Goal: Information Seeking & Learning: Learn about a topic

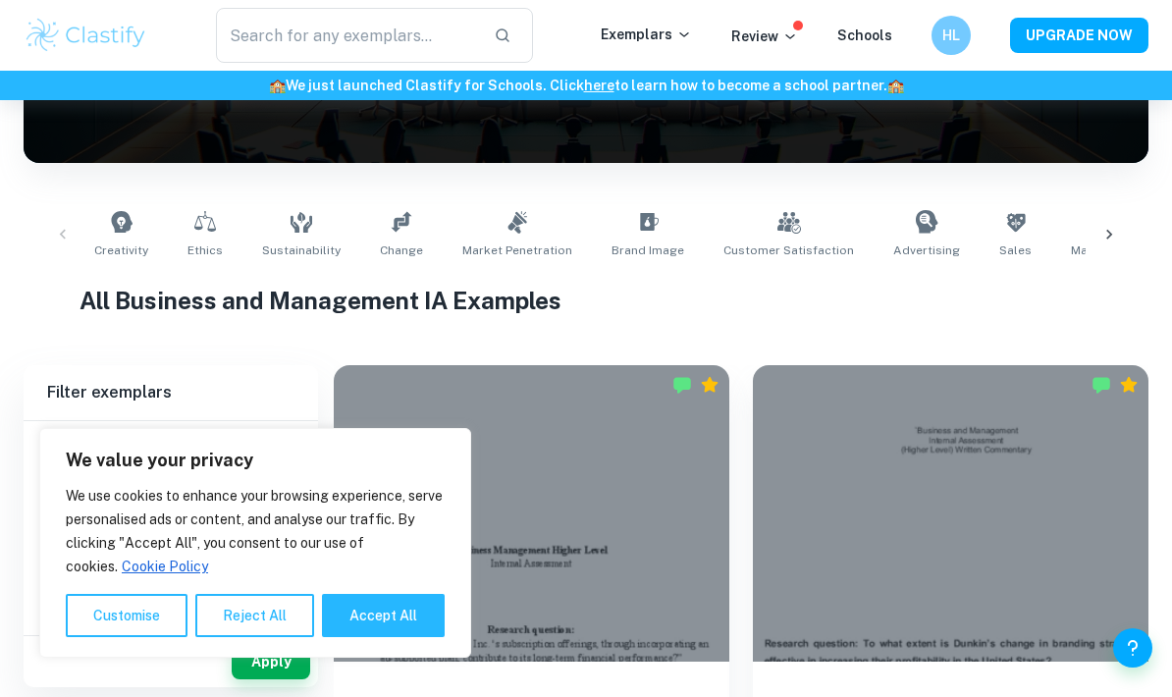
scroll to position [295, 0]
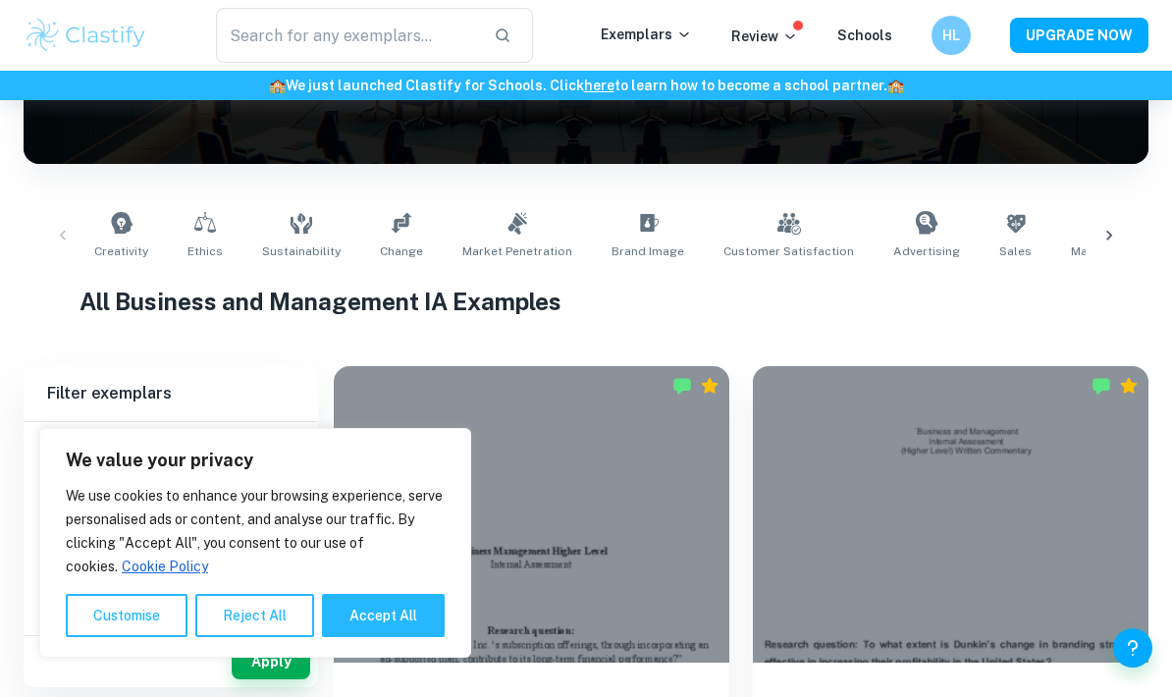
click at [394, 219] on icon at bounding box center [401, 222] width 21 height 21
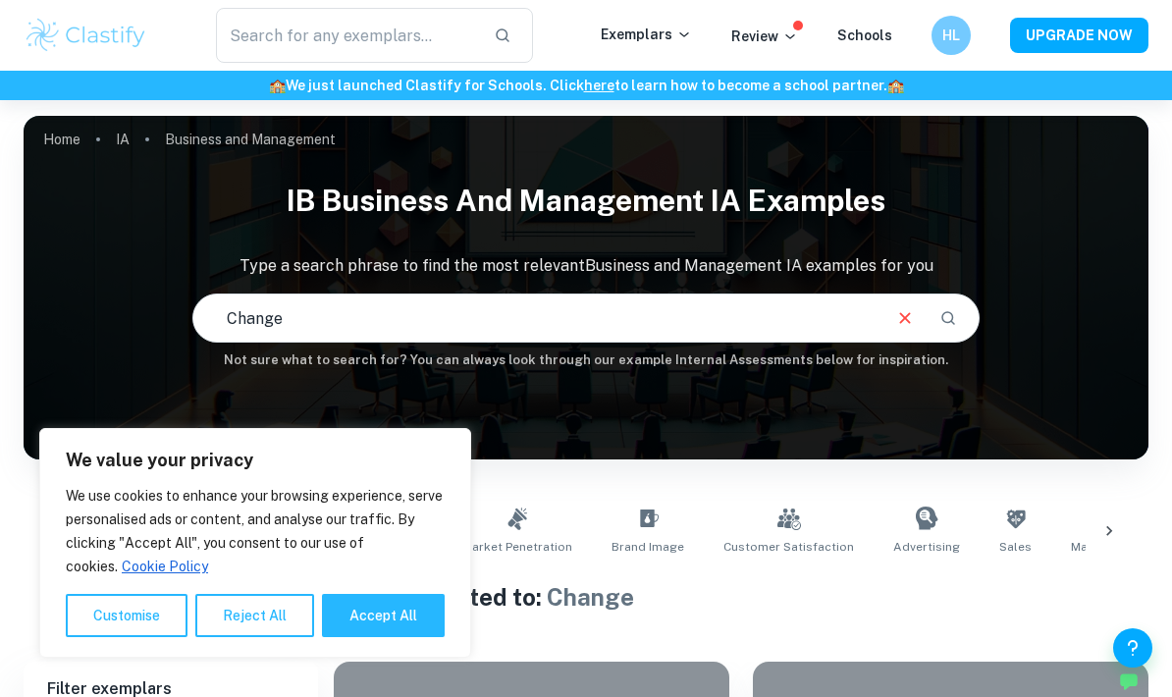
click at [367, 606] on button "Accept All" at bounding box center [383, 615] width 123 height 43
checkbox input "true"
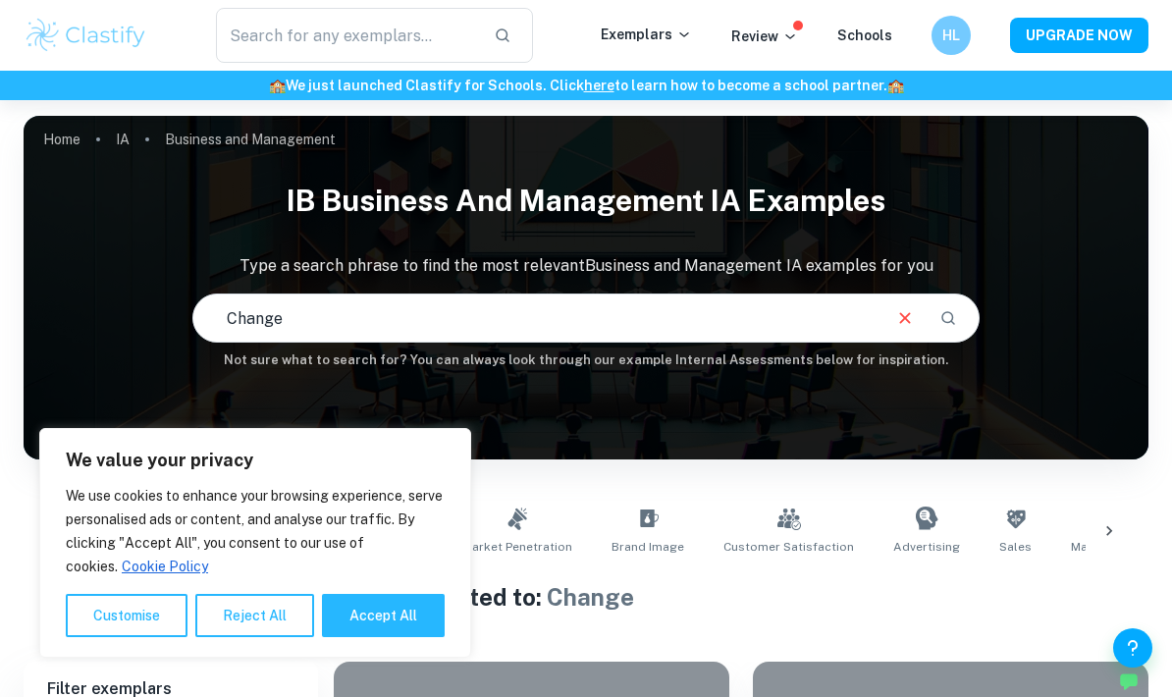
checkbox input "true"
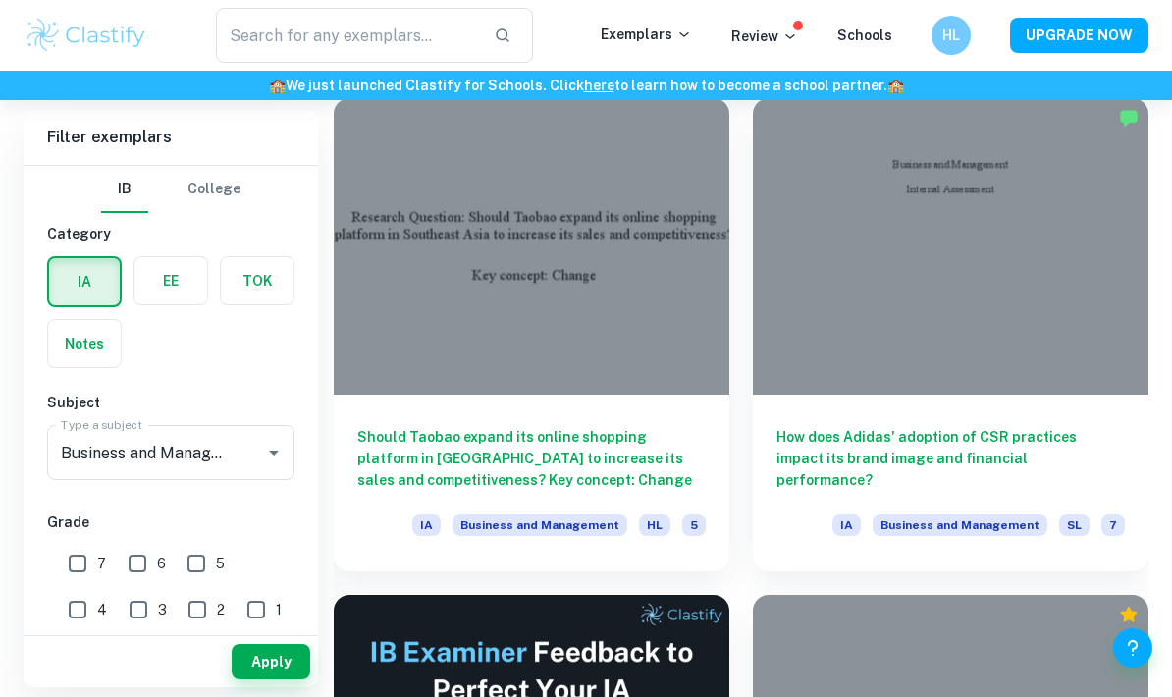
scroll to position [552, 0]
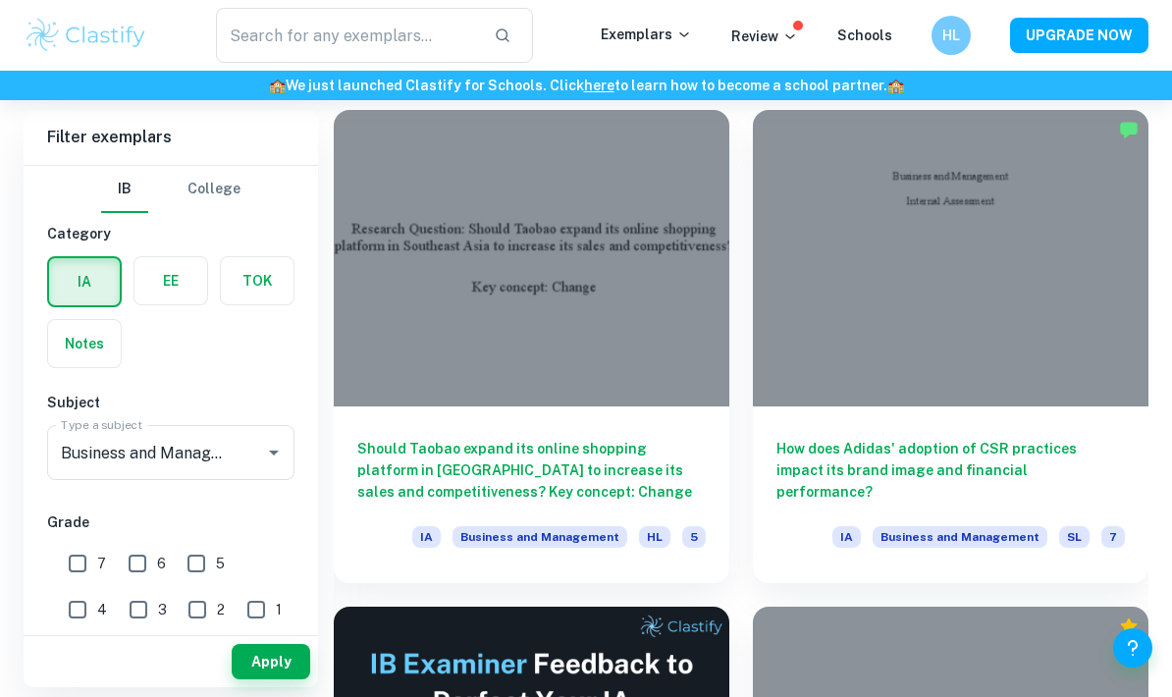
click at [852, 449] on h6 "How does Adidas' adoption of CSR practices impact its brand image and financial…" at bounding box center [951, 470] width 348 height 65
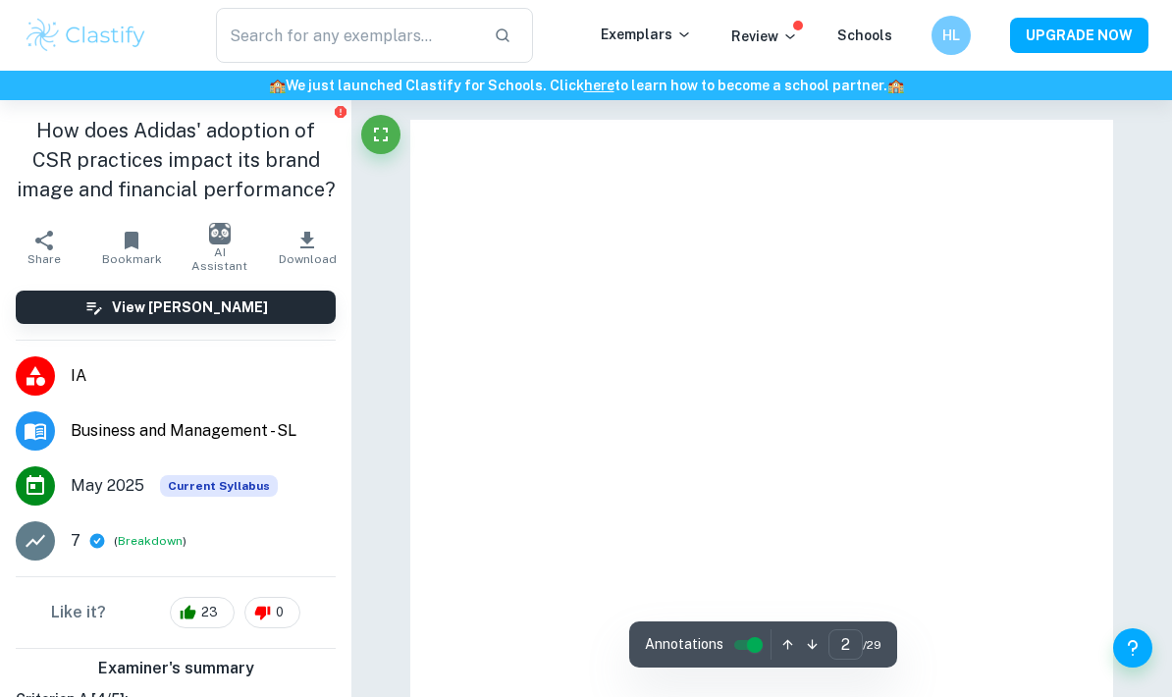
type input "1"
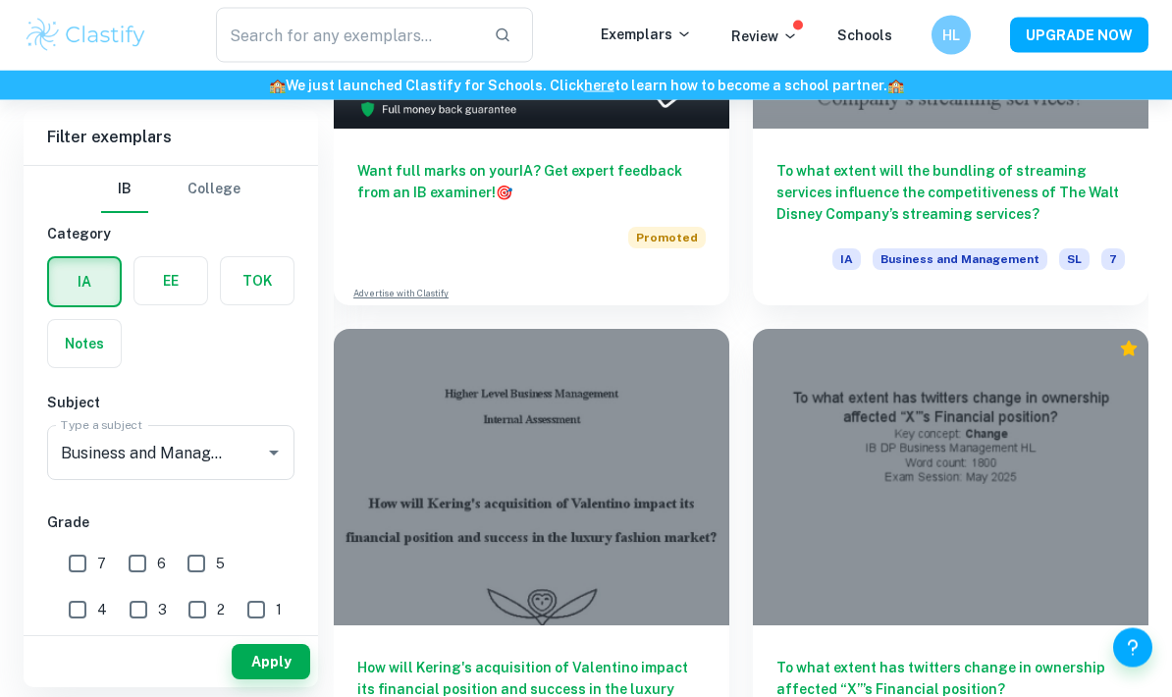
scroll to position [1319, 0]
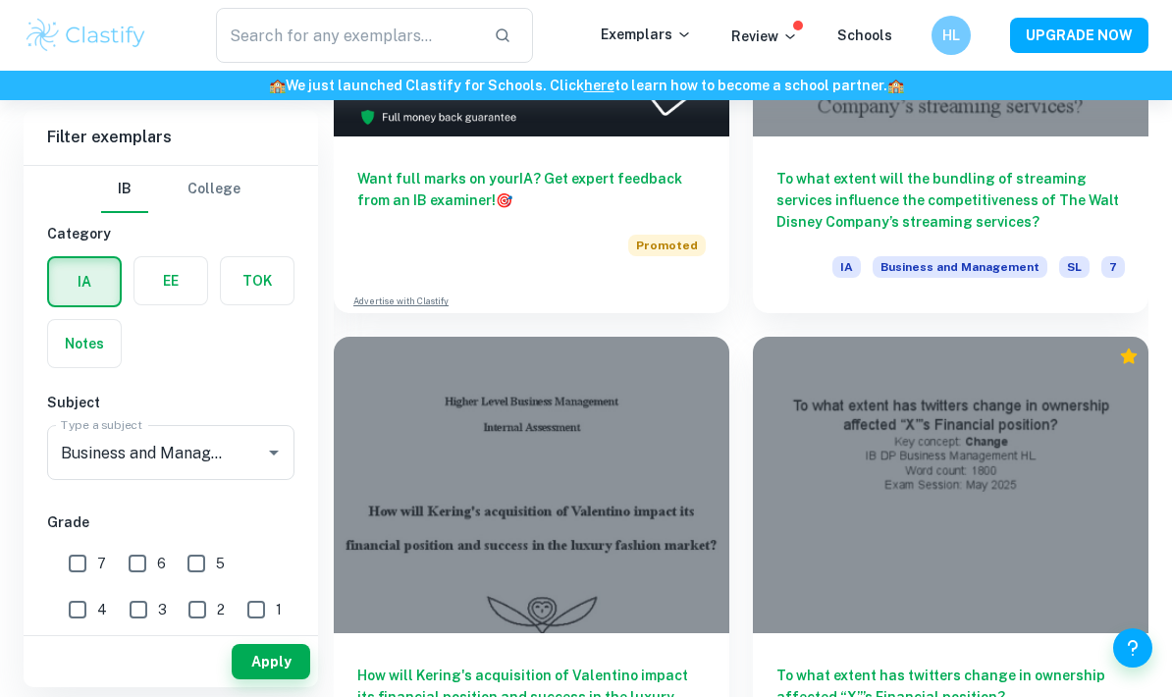
click at [824, 195] on h6 "To what extent will the bundling of streaming services influence the competitiv…" at bounding box center [951, 200] width 348 height 65
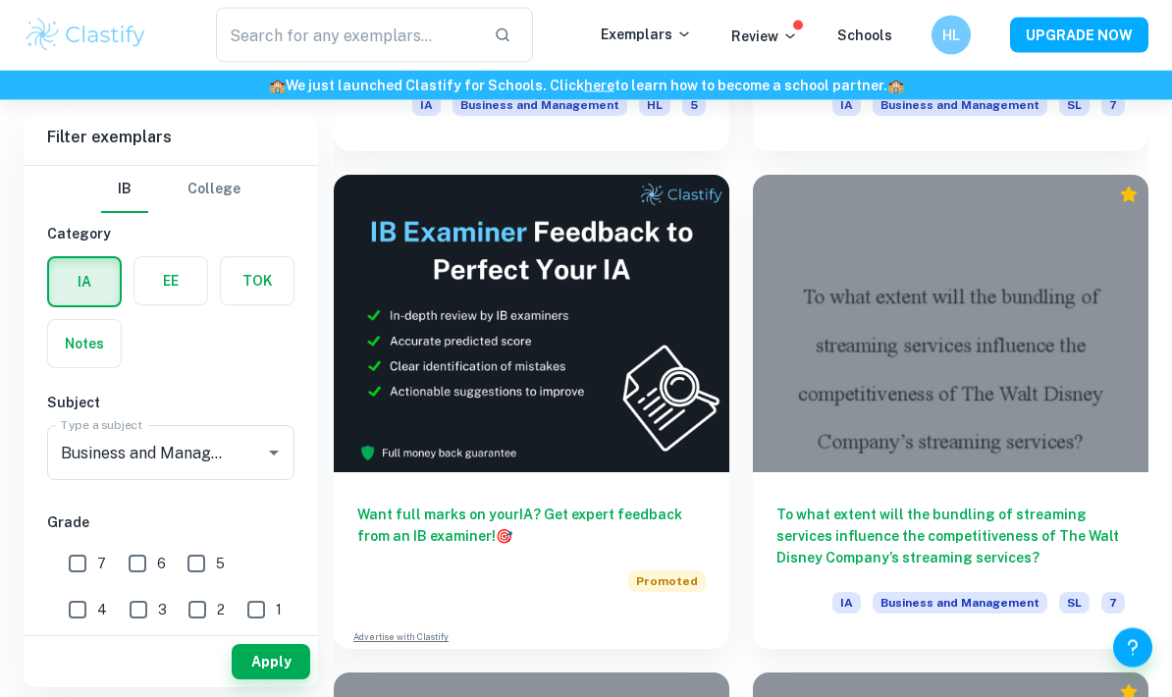
scroll to position [984, 0]
click at [852, 544] on h6 "To what extent will the bundling of streaming services influence the competitiv…" at bounding box center [951, 536] width 348 height 65
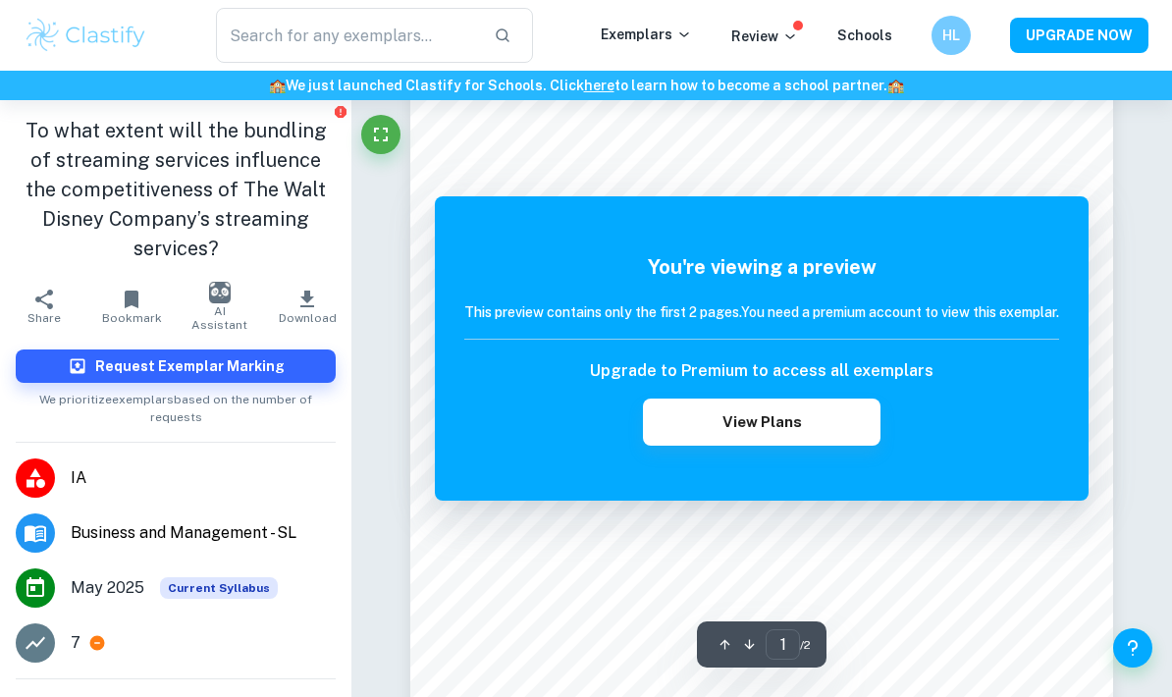
scroll to position [247, 0]
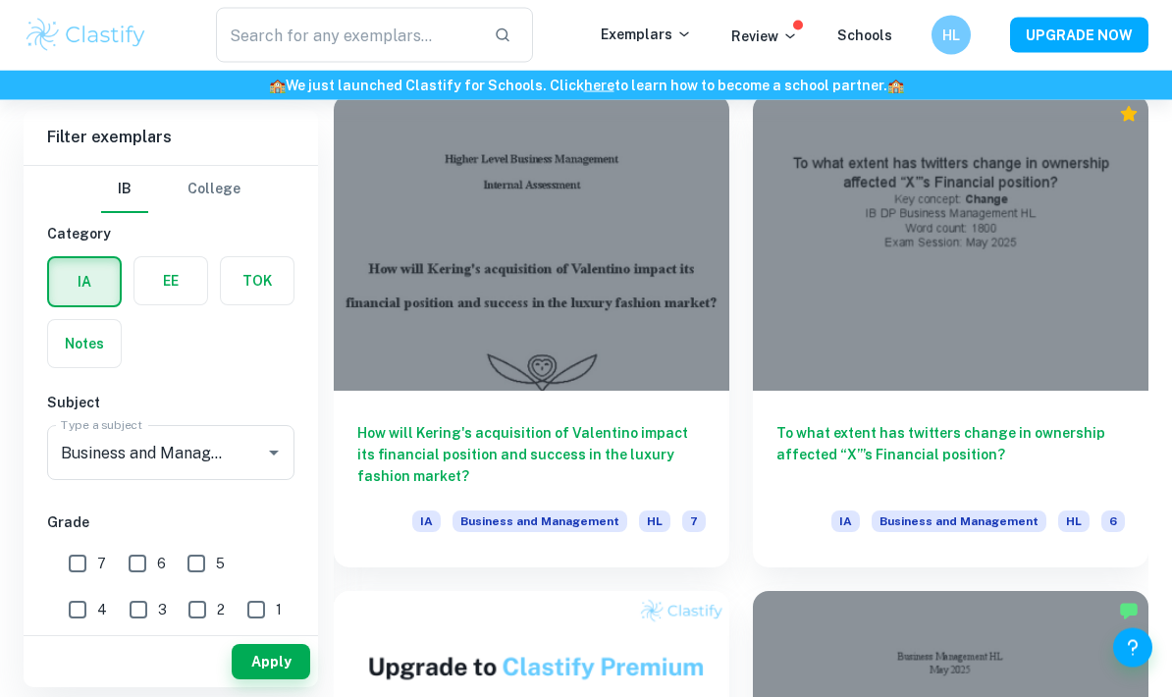
scroll to position [1562, 0]
click at [816, 464] on h6 "To what extent has twitters change in ownership affected “X”’s Financial positi…" at bounding box center [951, 454] width 348 height 65
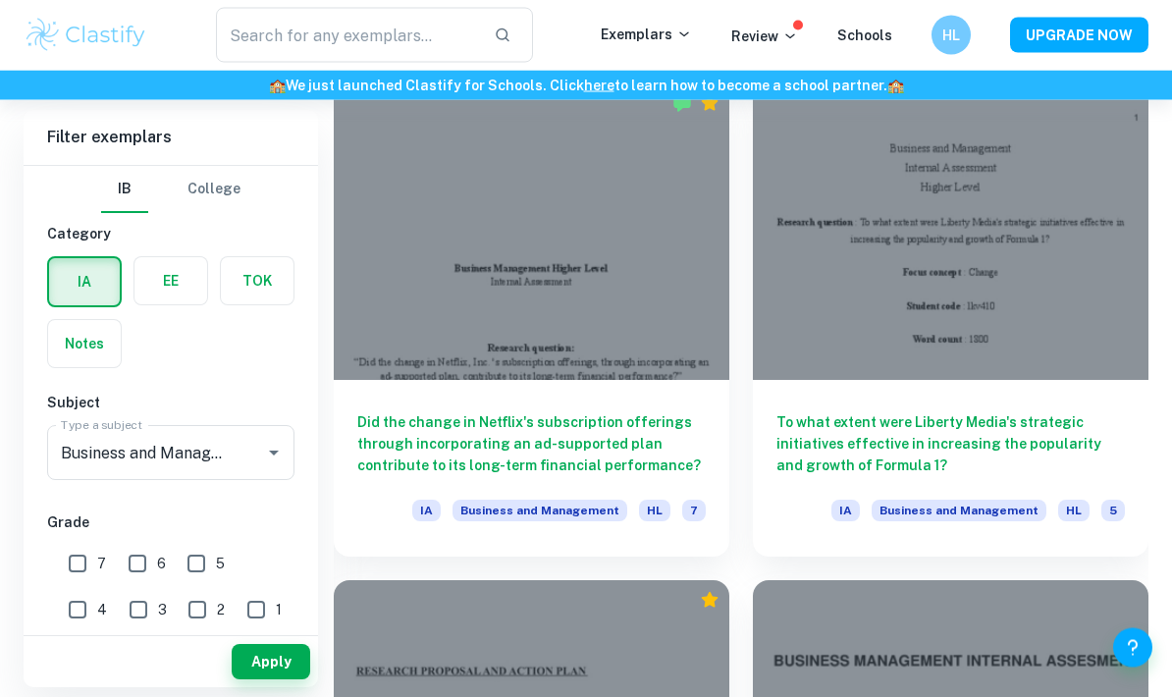
scroll to position [2566, 0]
click at [370, 465] on h6 "Did the change in Netflix's subscription offerings through incorporating an ad-…" at bounding box center [531, 443] width 348 height 65
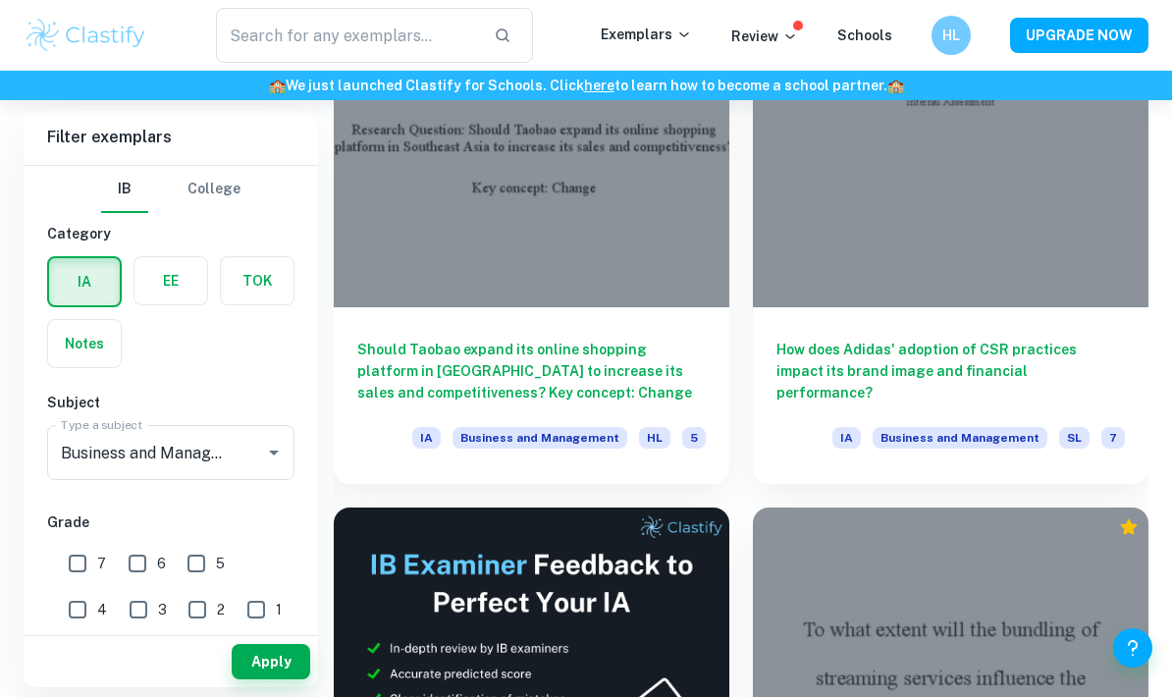
scroll to position [671, 0]
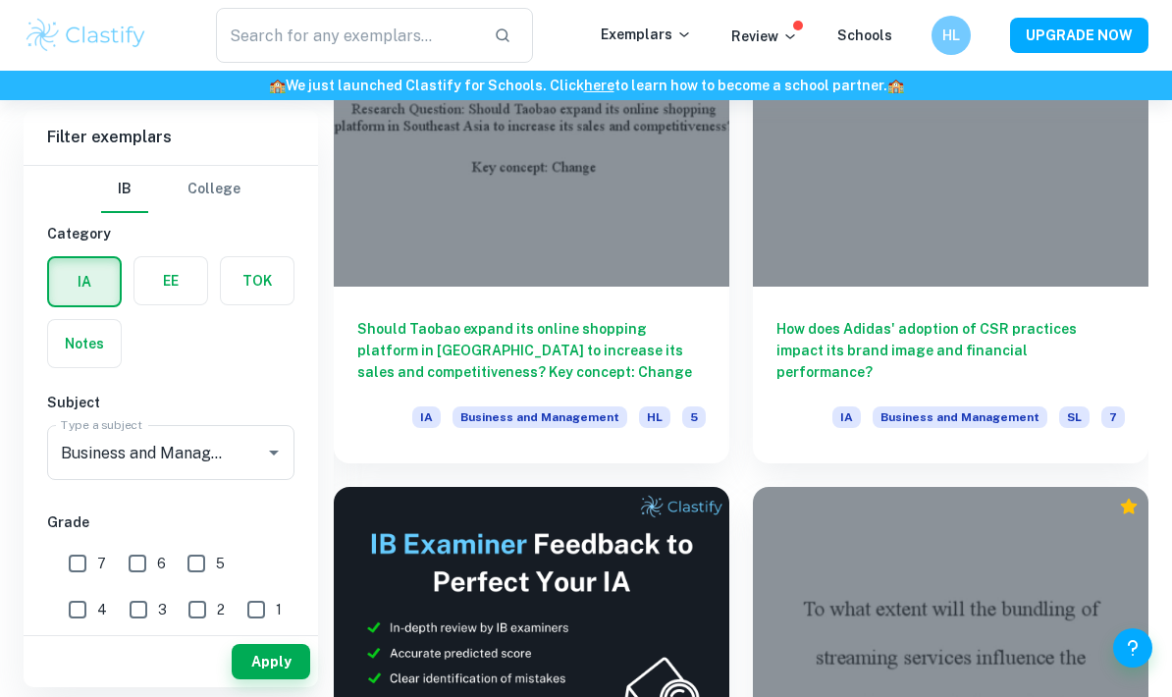
click at [416, 345] on h6 "Should Taobao expand its online shopping platform in [GEOGRAPHIC_DATA] to incre…" at bounding box center [531, 350] width 348 height 65
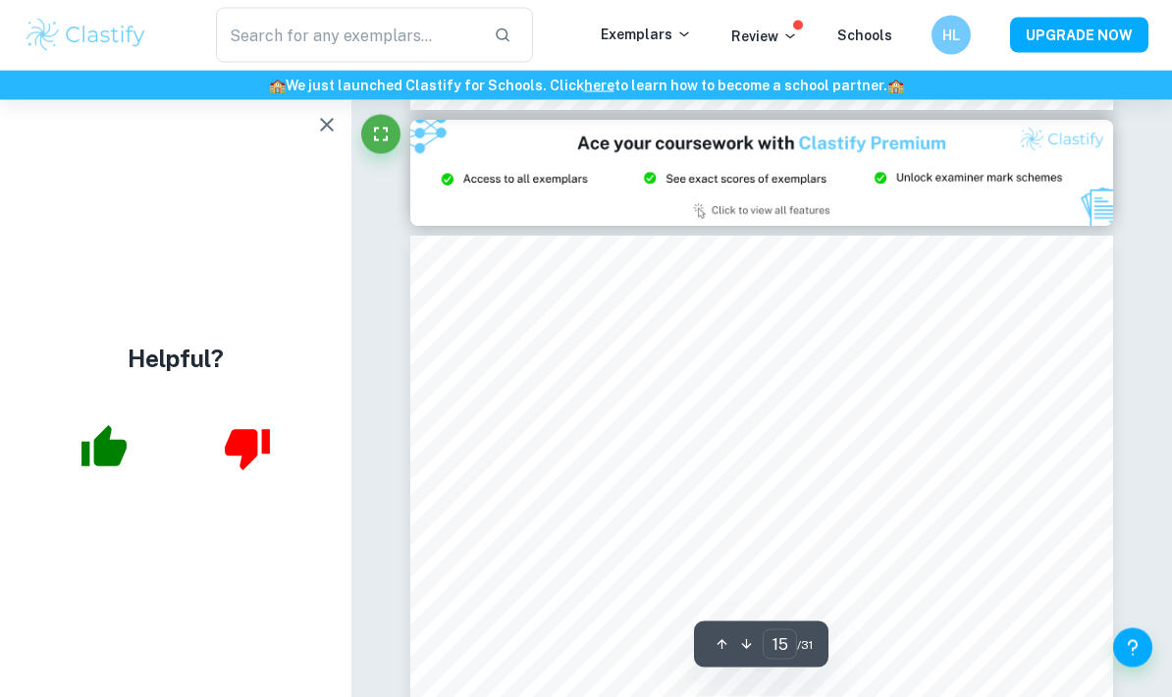
scroll to position [13196, 0]
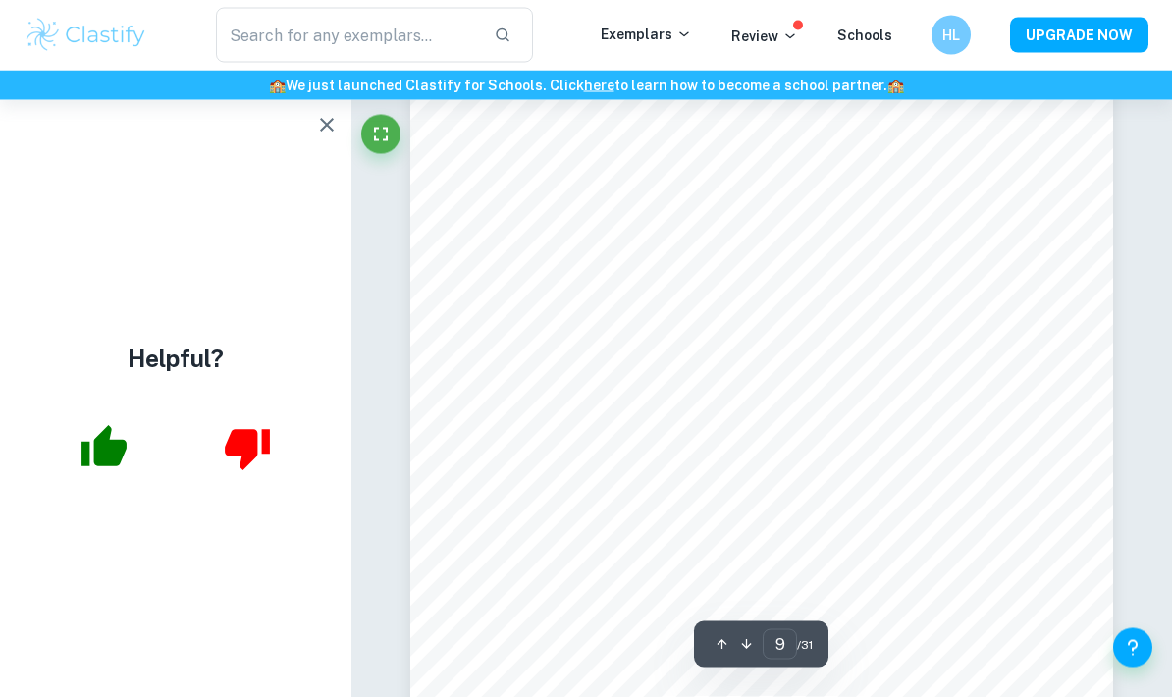
click at [332, 125] on icon "button" at bounding box center [327, 125] width 24 height 24
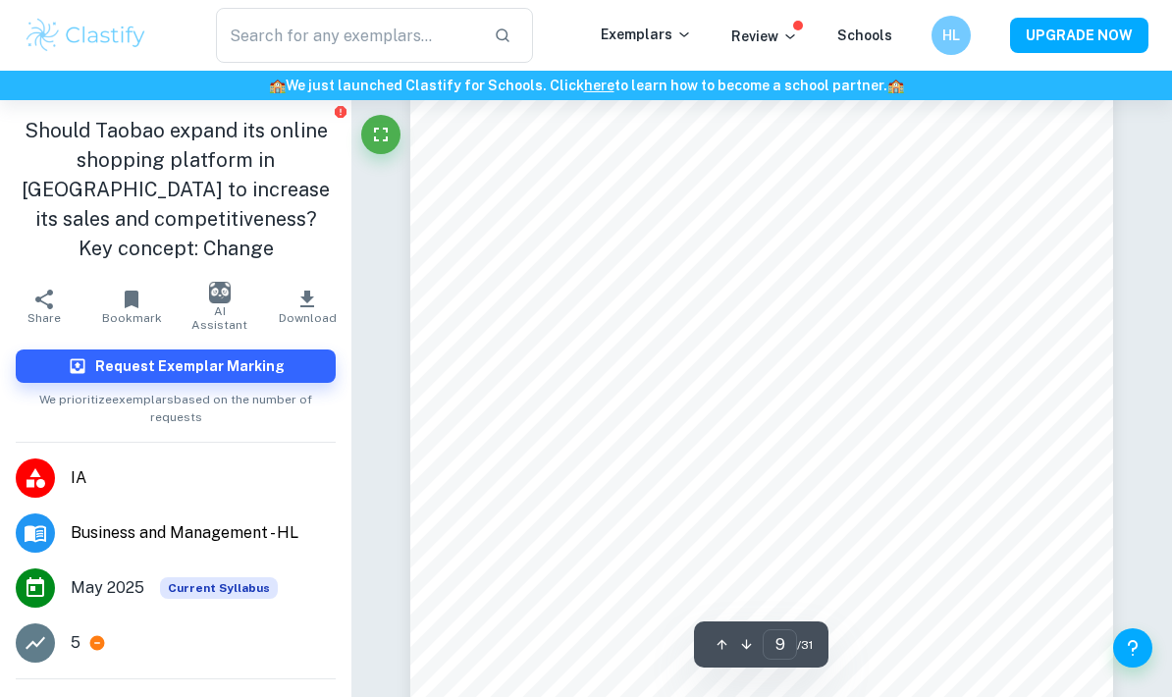
scroll to position [7801, 0]
click at [385, 138] on icon "Fullscreen" at bounding box center [381, 135] width 24 height 24
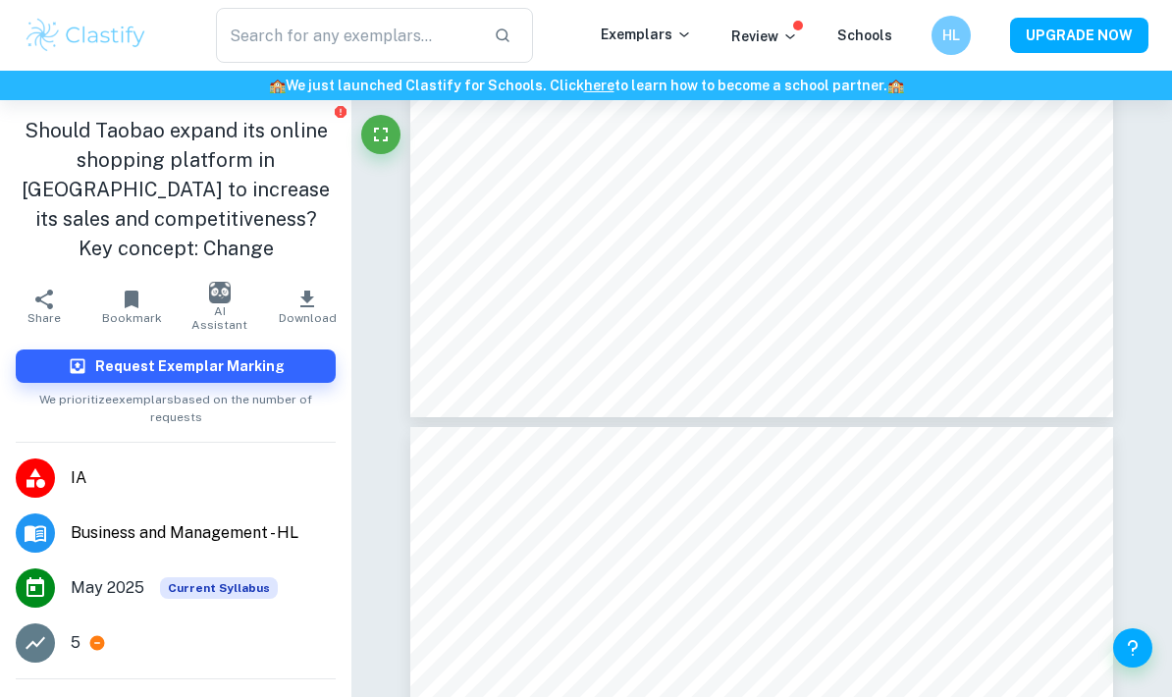
type input "12"
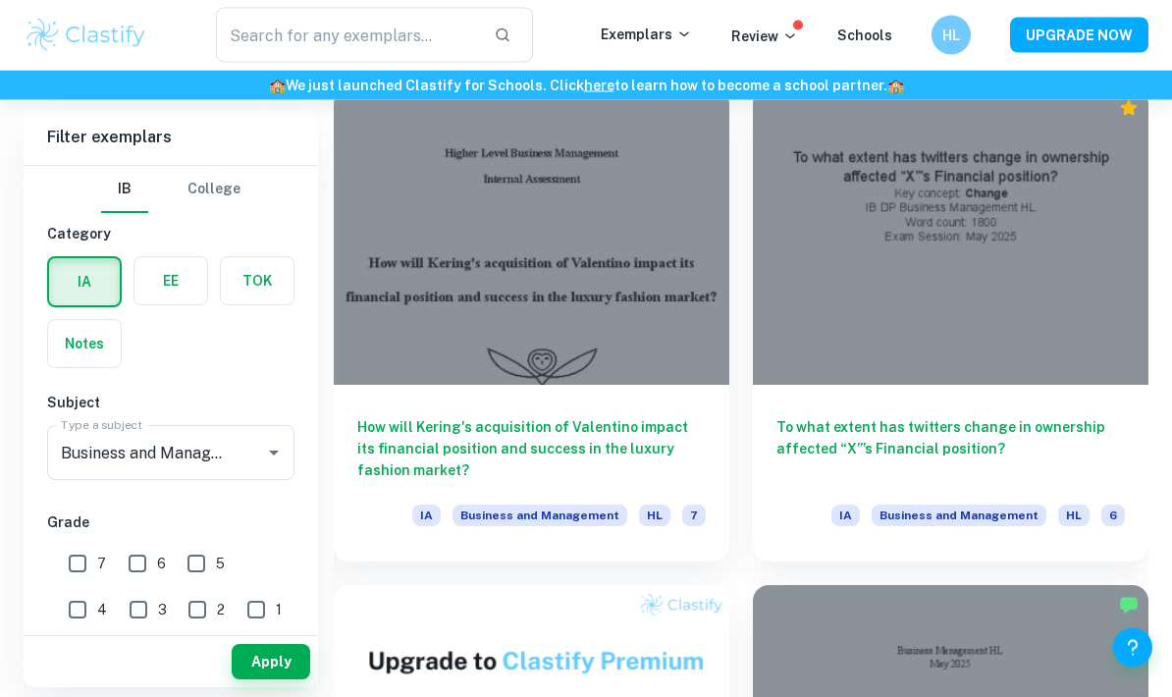
scroll to position [1471, 0]
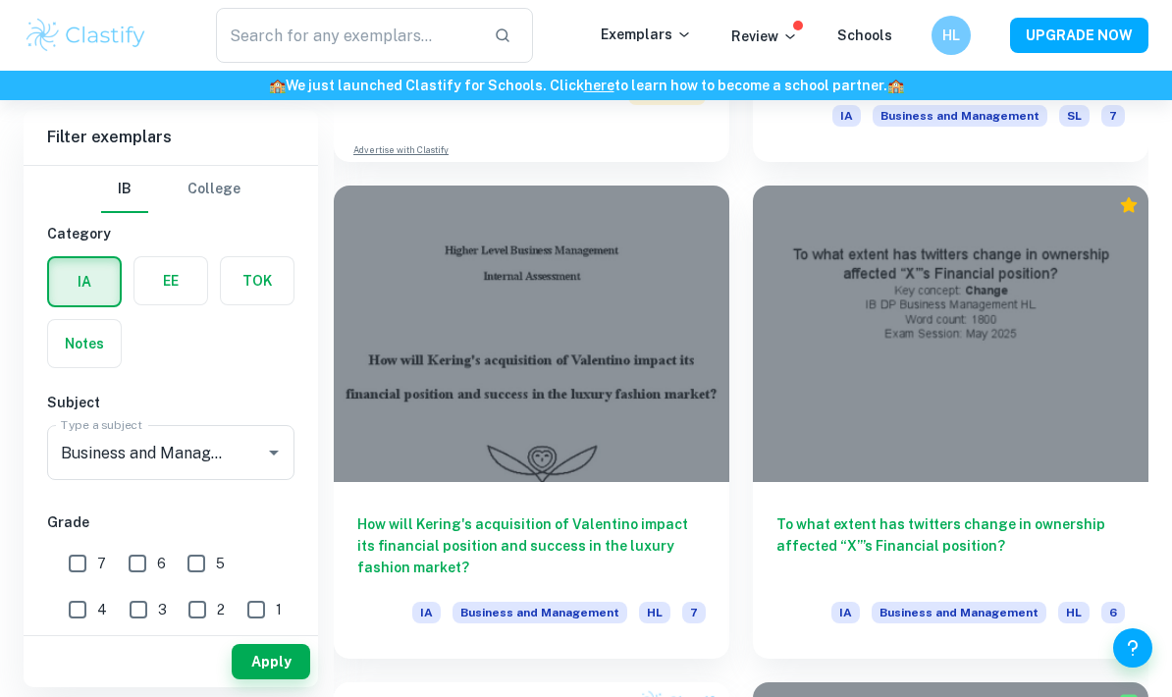
click at [486, 556] on h6 "How will Kering's acquisition of Valentino impact its financial position and su…" at bounding box center [531, 545] width 348 height 65
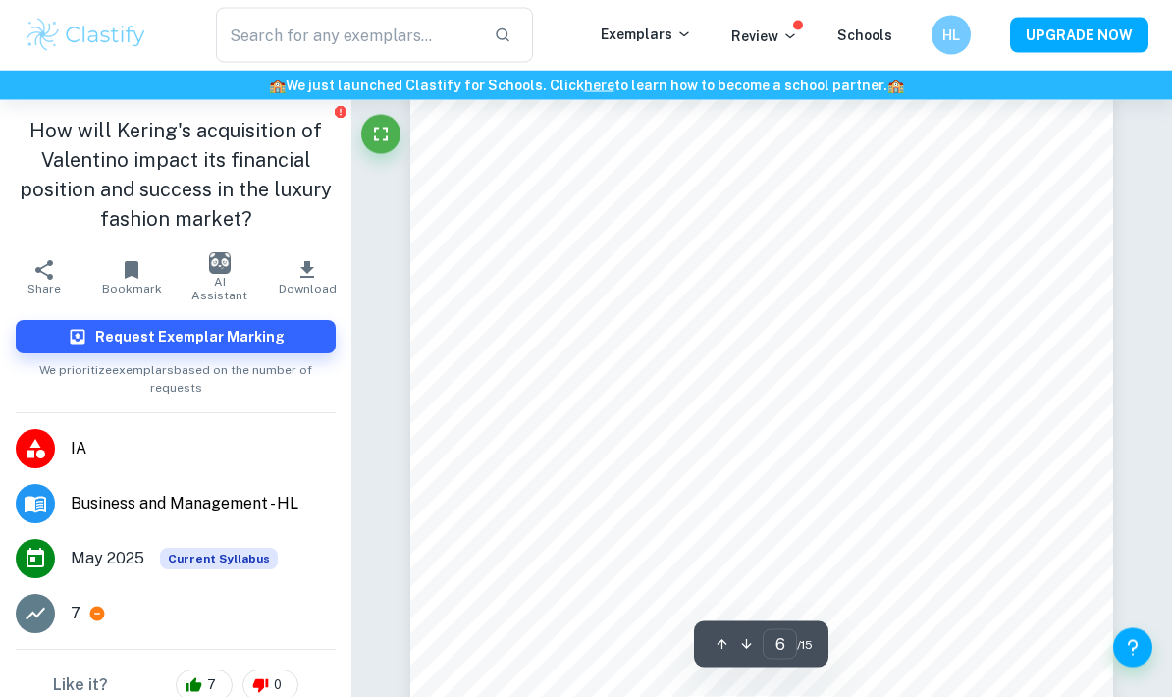
scroll to position [4867, 0]
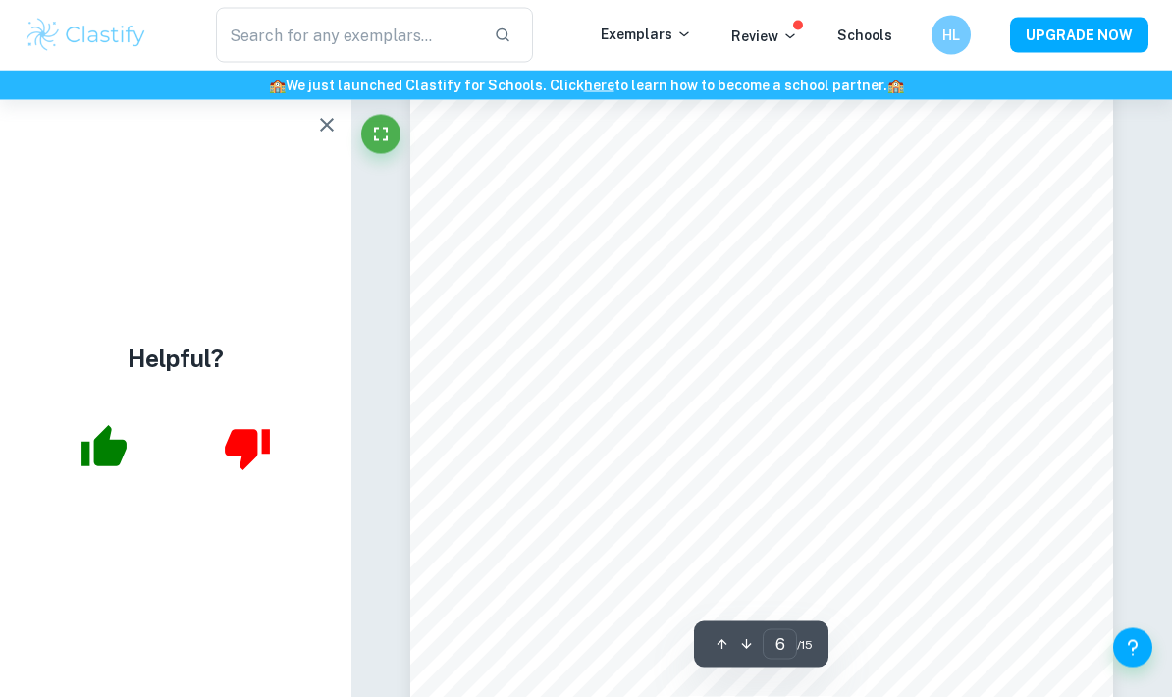
click at [327, 124] on icon "button" at bounding box center [327, 125] width 14 height 14
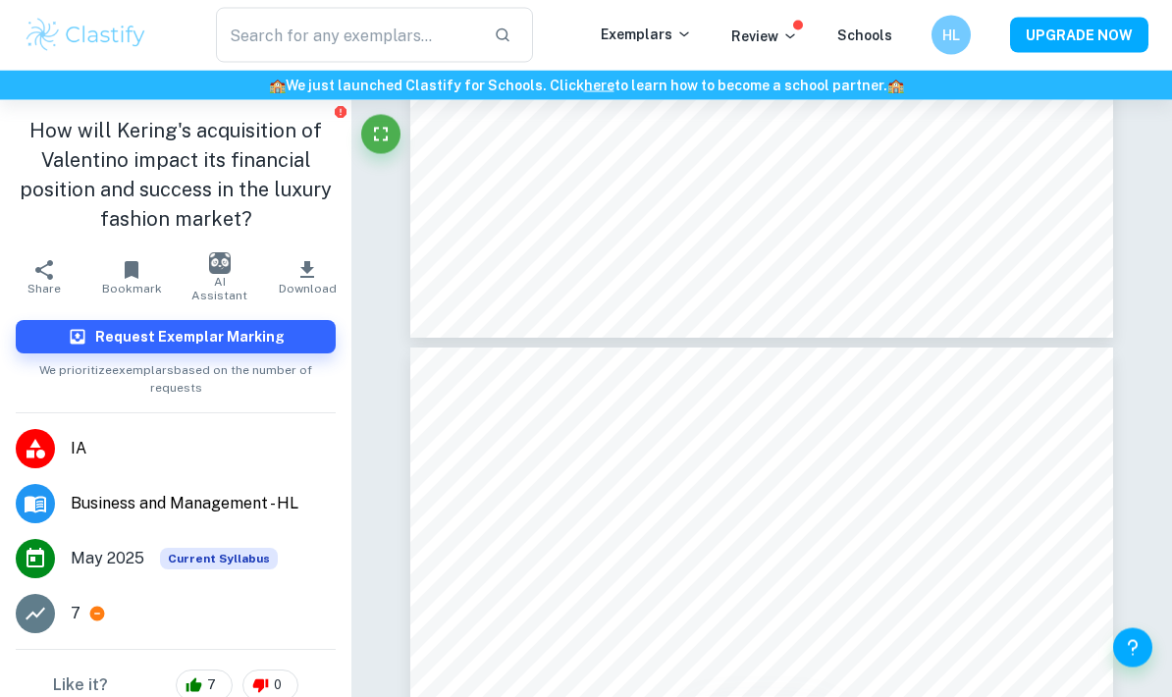
scroll to position [12076, 0]
type input "13"
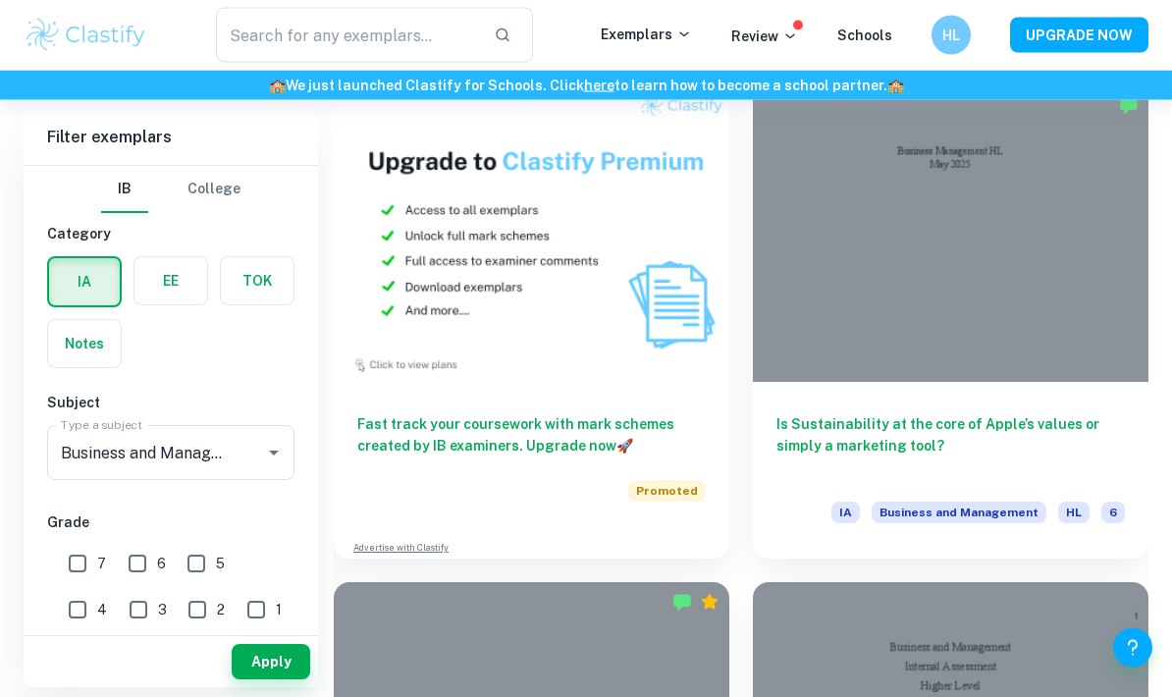
scroll to position [2087, 0]
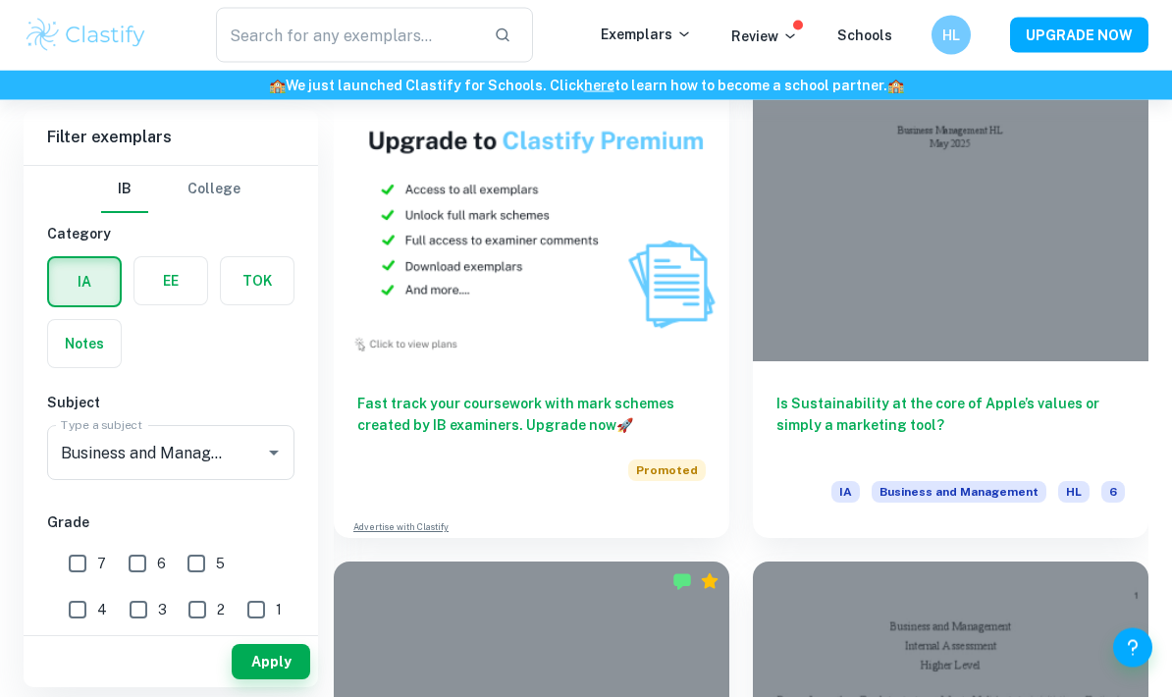
click at [1062, 400] on h6 "Is Sustainability at the core of Apple’s values or simply a marketing tool?" at bounding box center [951, 426] width 348 height 65
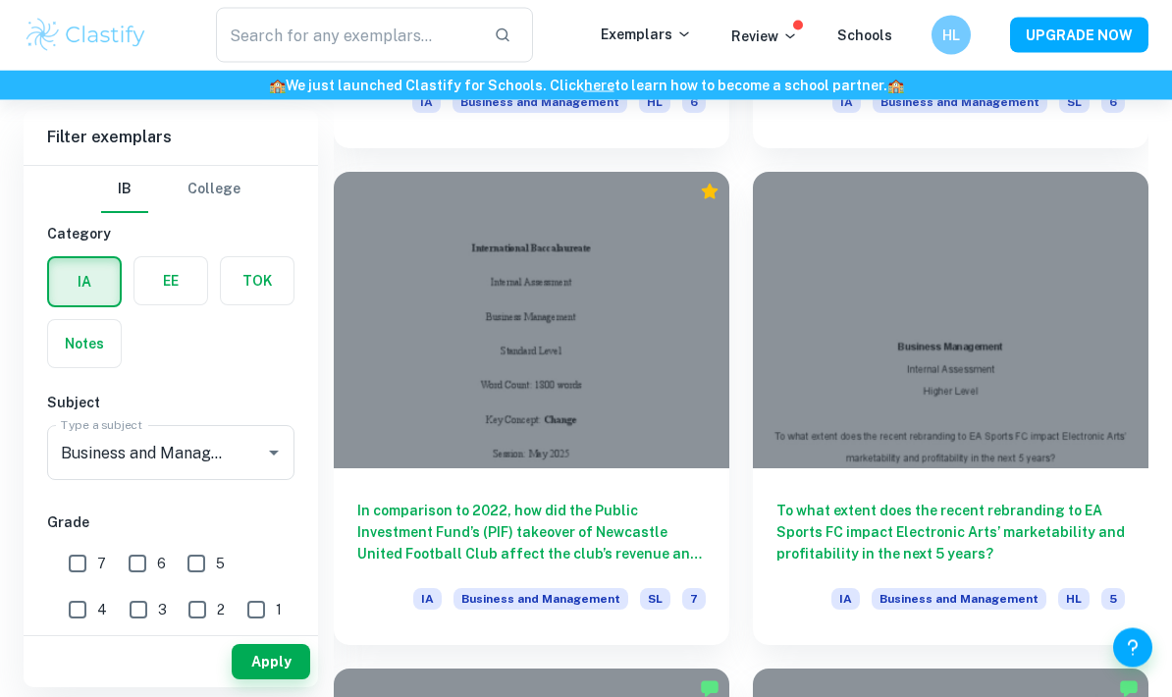
scroll to position [7448, 0]
click at [656, 525] on h6 "In comparison to 2022, how did the Public Investment Fund’s (PIF) takeover of N…" at bounding box center [531, 532] width 348 height 65
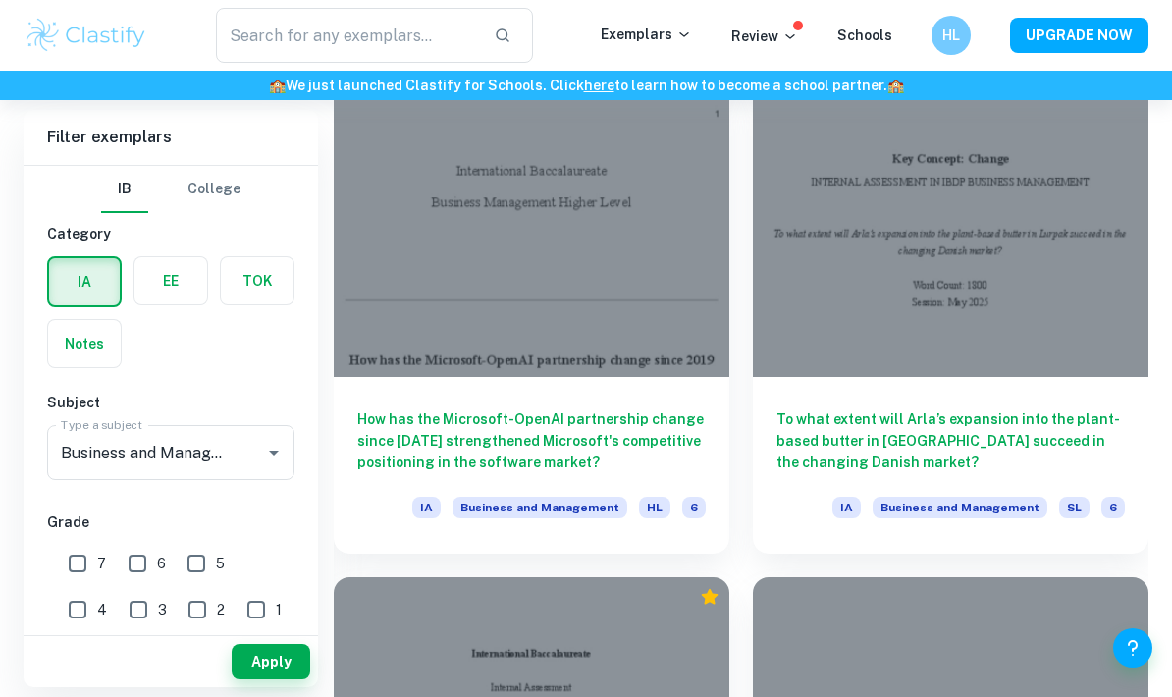
scroll to position [7042, 0]
click at [641, 414] on h6 "How has the Microsoft-OpenAI partnership change since [DATE] strengthened Micro…" at bounding box center [531, 441] width 348 height 65
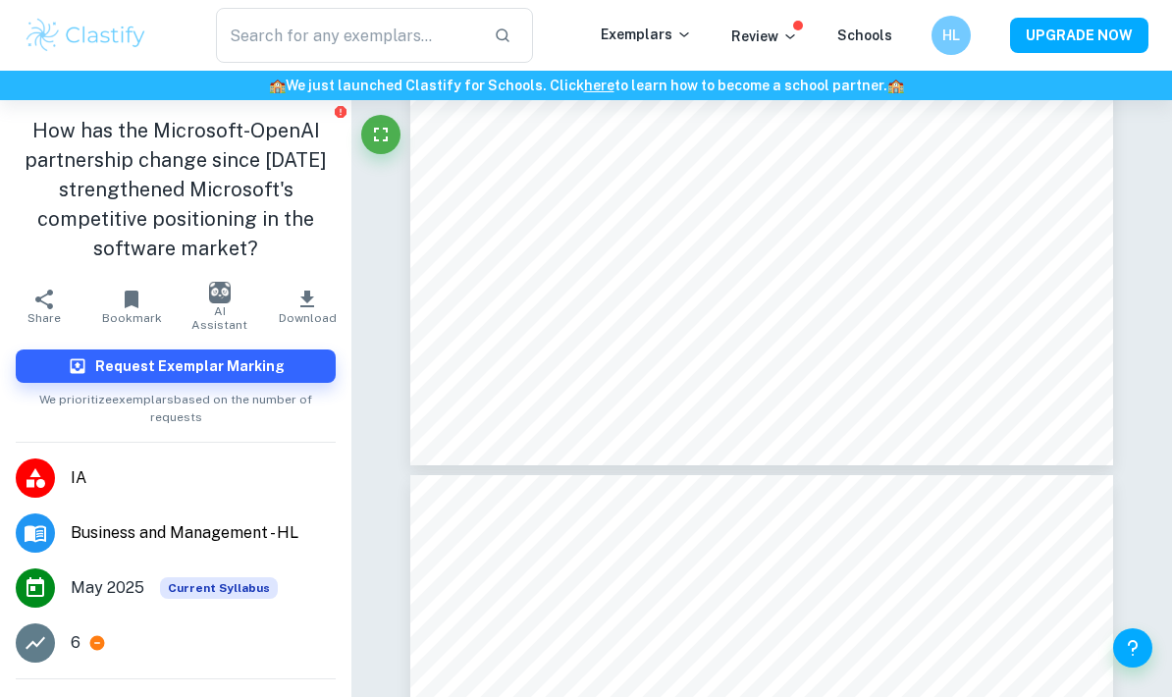
scroll to position [3948, 0]
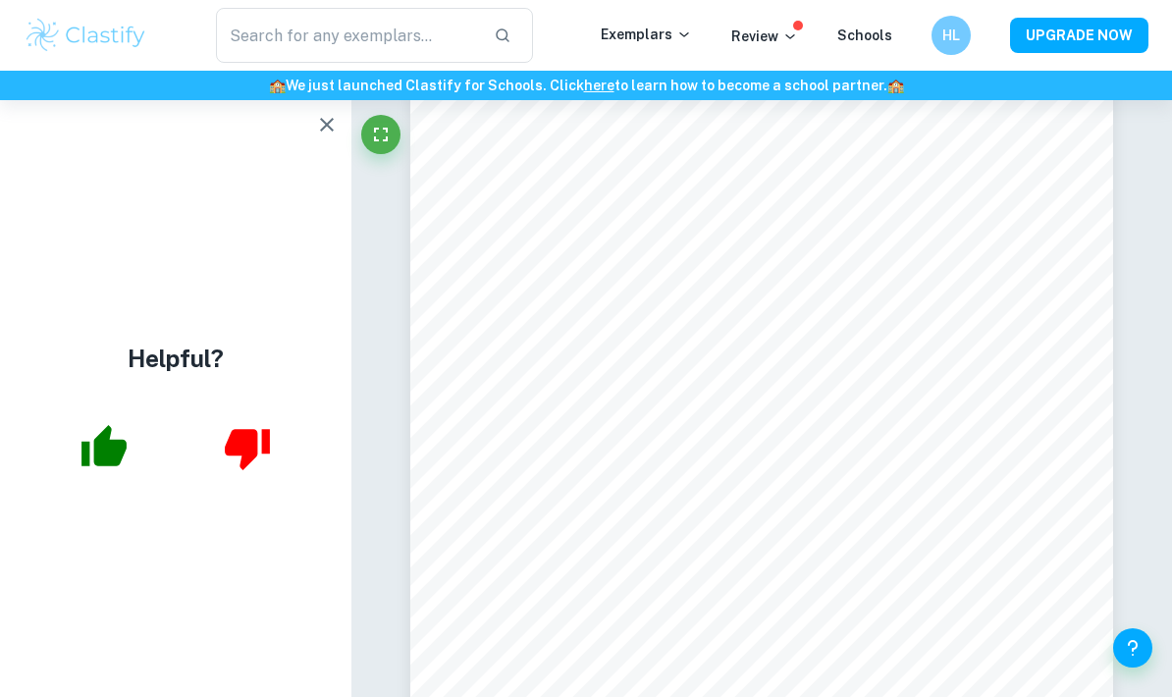
click at [342, 124] on button "button" at bounding box center [326, 124] width 39 height 39
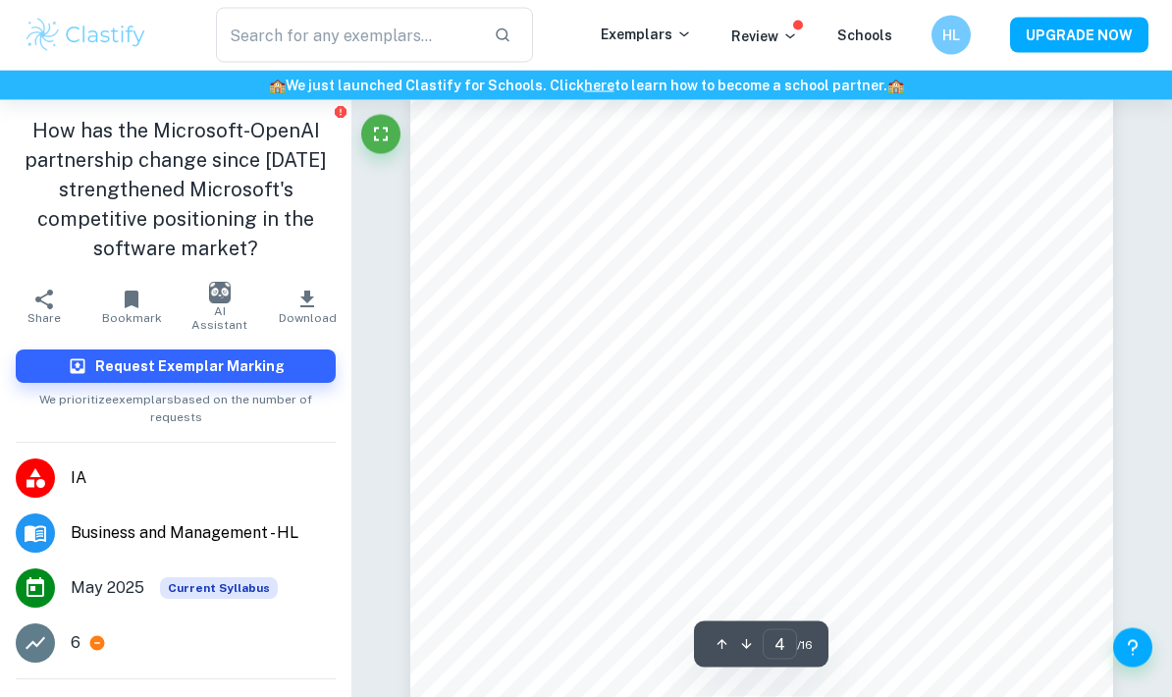
scroll to position [3086, 0]
click at [300, 308] on icon "button" at bounding box center [307, 300] width 24 height 24
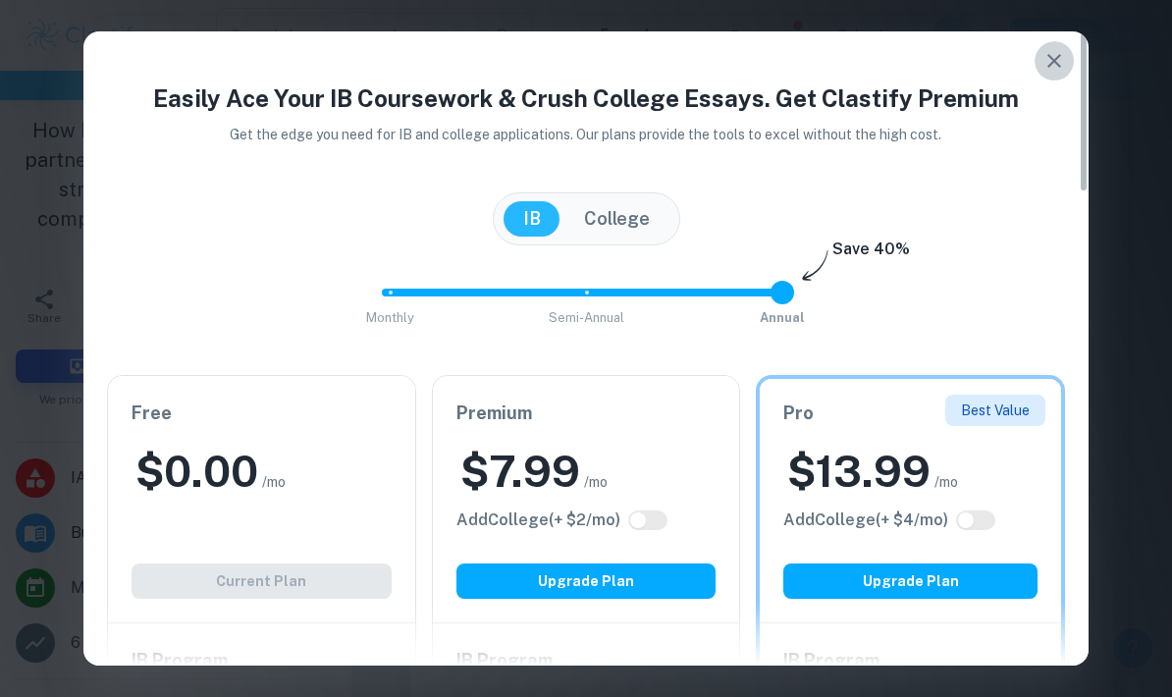
click at [1050, 46] on button "button" at bounding box center [1054, 60] width 39 height 39
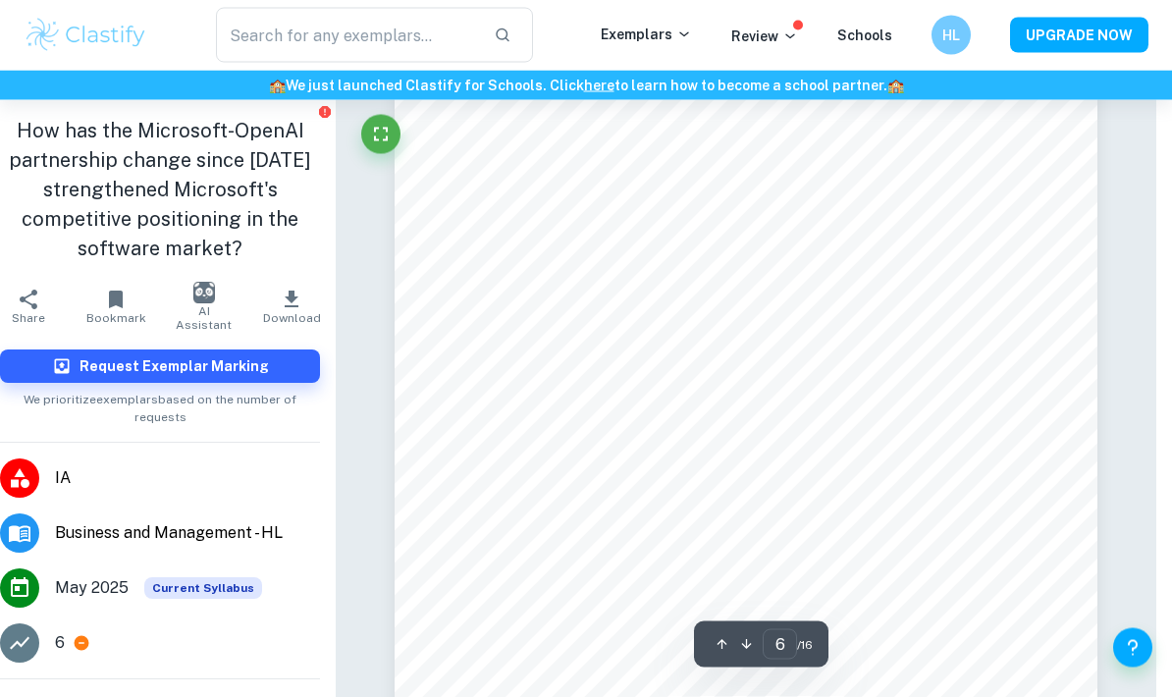
scroll to position [4901, 16]
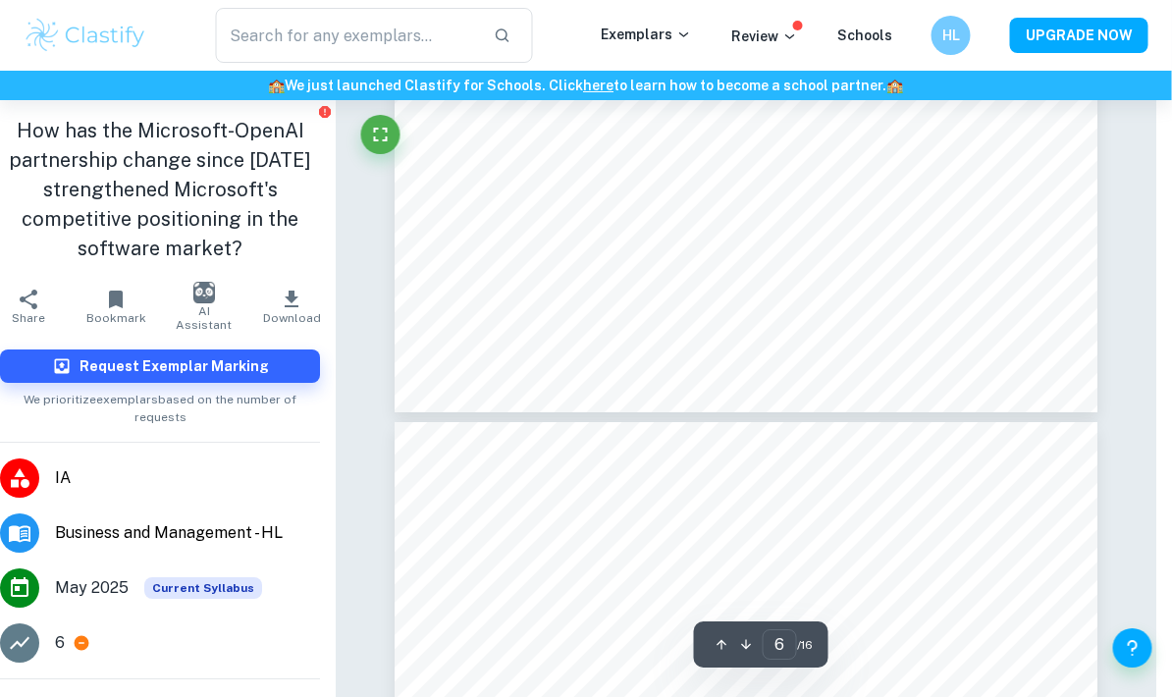
type input "7"
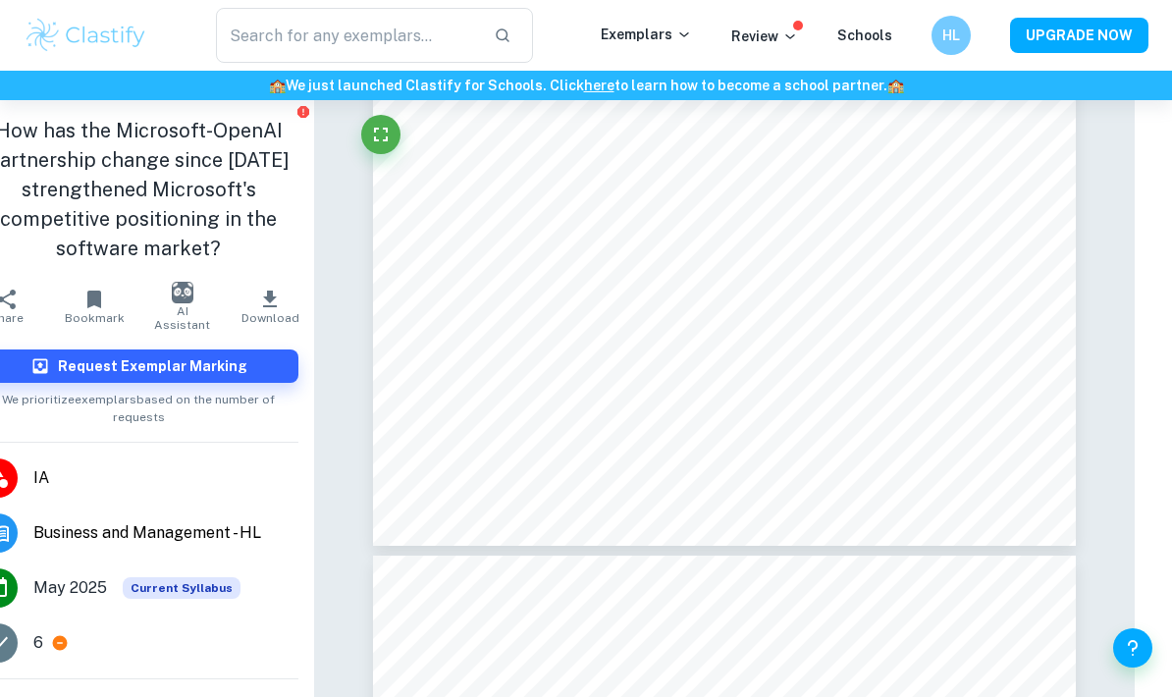
scroll to position [6341, 37]
